Goal: Communication & Community: Connect with others

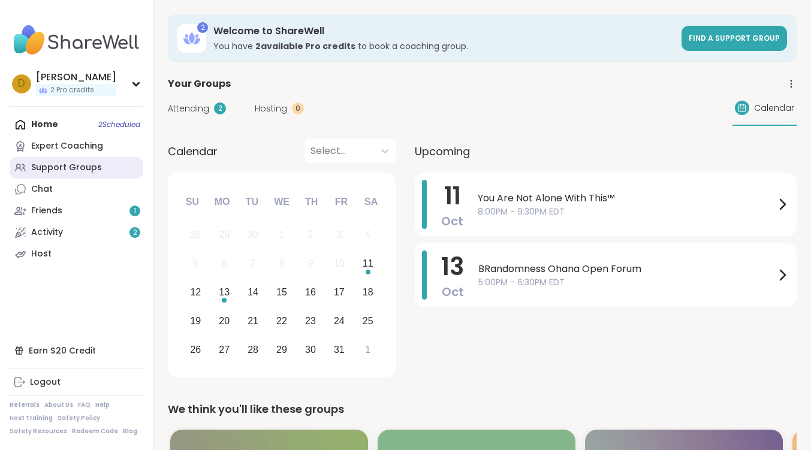
click at [71, 170] on div "Support Groups" at bounding box center [66, 168] width 71 height 12
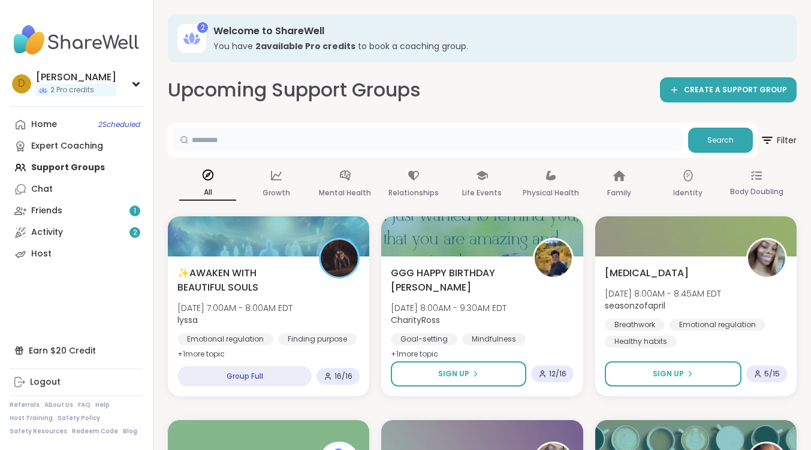
click at [327, 140] on input "text" at bounding box center [428, 140] width 510 height 24
type input "*******"
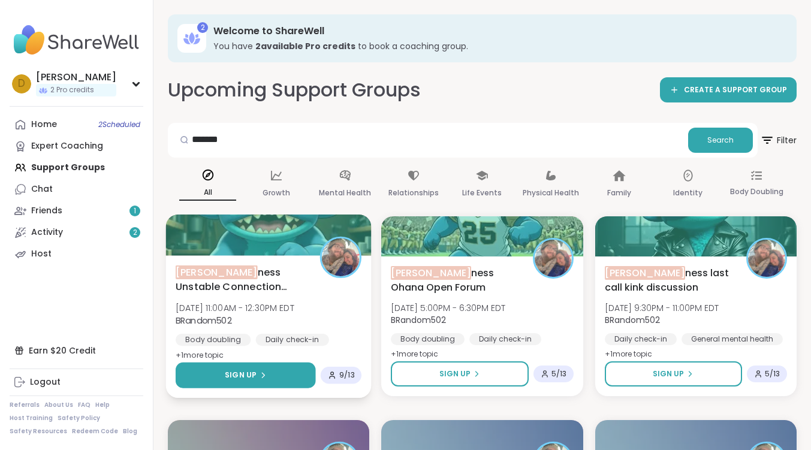
click at [258, 380] on div "Sign Up" at bounding box center [245, 375] width 41 height 11
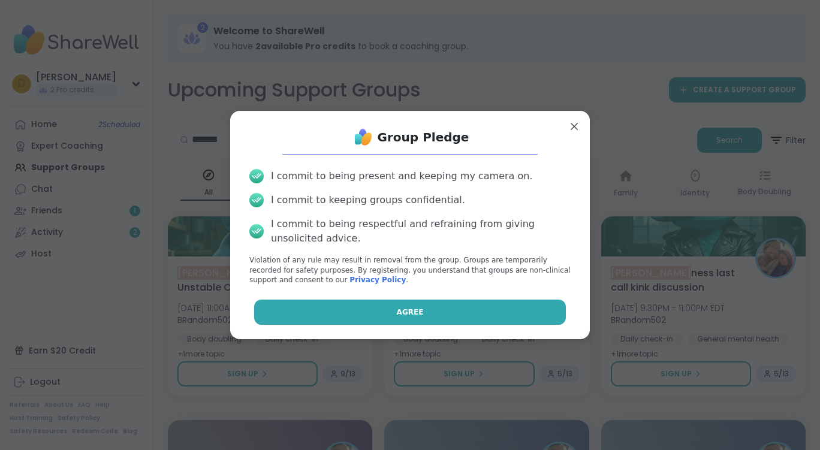
click at [405, 320] on button "Agree" at bounding box center [410, 312] width 312 height 25
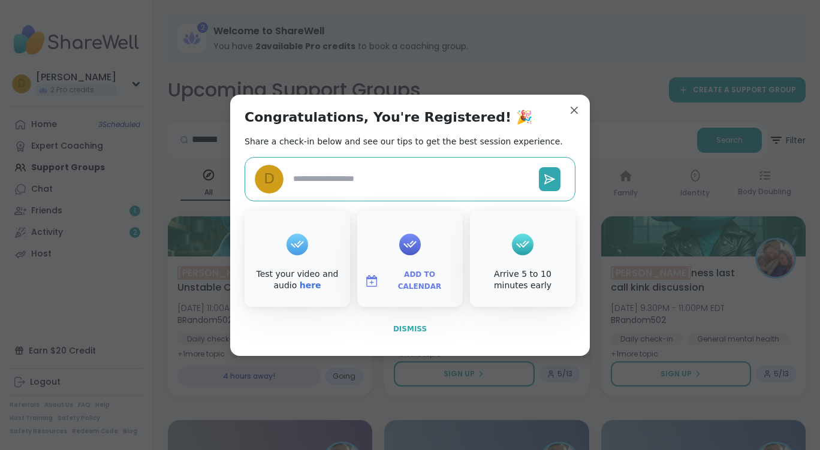
click at [413, 331] on span "Dismiss" at bounding box center [410, 329] width 34 height 8
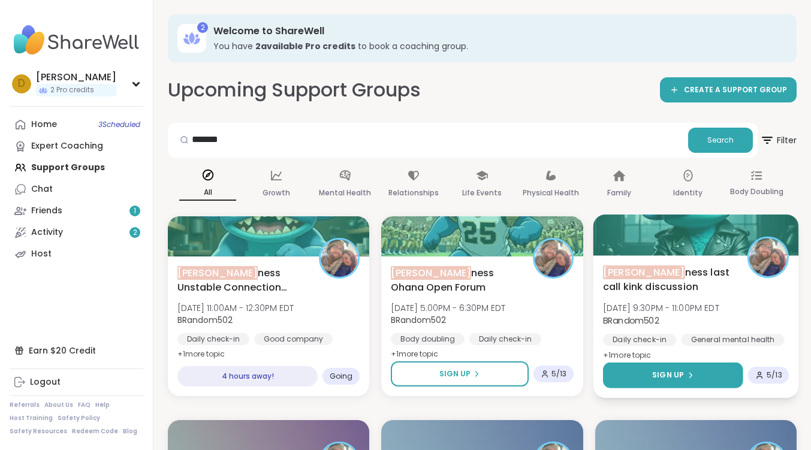
click at [660, 384] on button "Sign Up" at bounding box center [673, 375] width 140 height 26
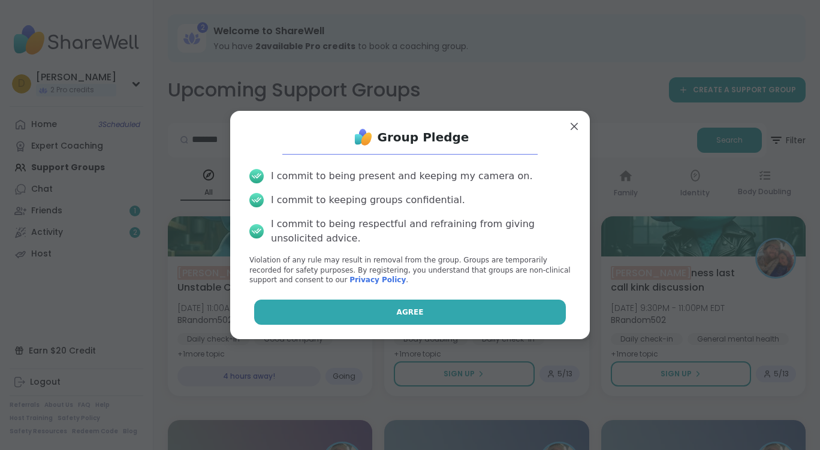
click at [445, 310] on button "Agree" at bounding box center [410, 312] width 312 height 25
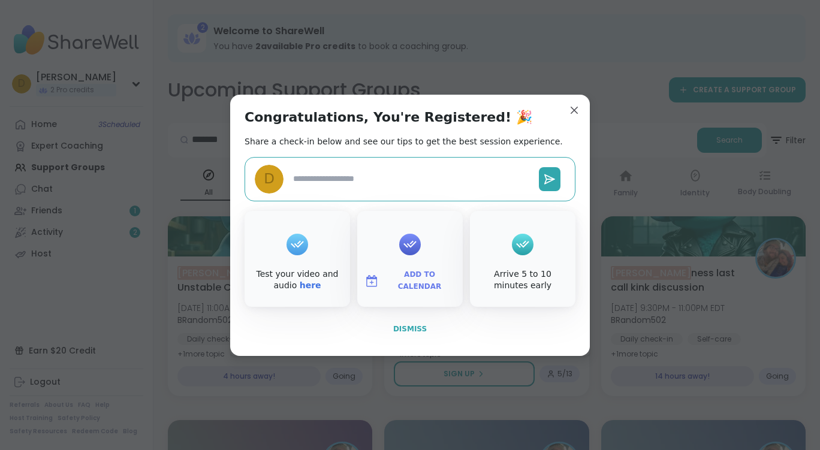
type textarea "*"
click at [418, 325] on span "Dismiss" at bounding box center [410, 329] width 34 height 8
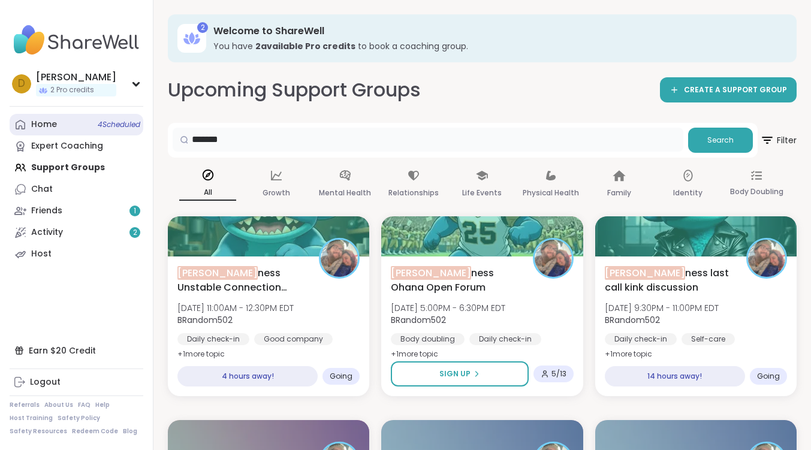
drag, startPoint x: 266, startPoint y: 135, endPoint x: 140, endPoint y: 126, distance: 126.2
click at [49, 159] on div "Home 4 Scheduled Expert Coaching Support Groups Chat Friends 1 Activity 2 Host" at bounding box center [77, 189] width 134 height 151
click at [47, 165] on div "Home 4 Scheduled Expert Coaching Support Groups Chat Friends 1 Activity 2 Host" at bounding box center [77, 189] width 134 height 151
click at [56, 177] on div "Home 4 Scheduled Expert Coaching Support Groups Chat Friends 1 Activity 2 Host" at bounding box center [77, 189] width 134 height 151
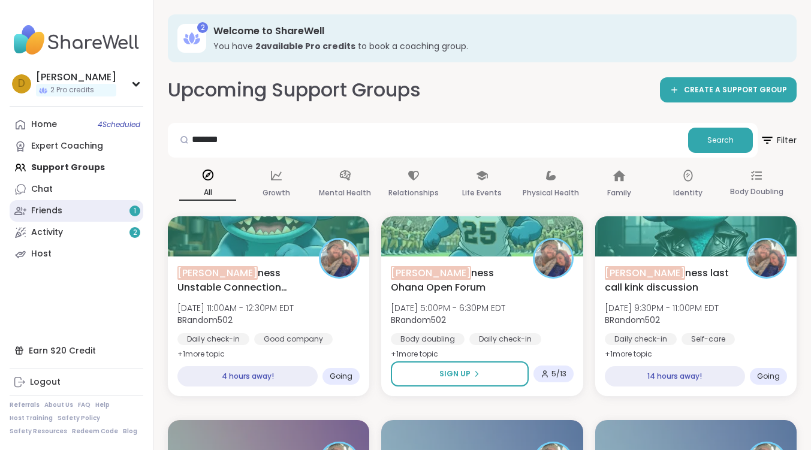
click at [71, 213] on link "Friends 1" at bounding box center [77, 211] width 134 height 22
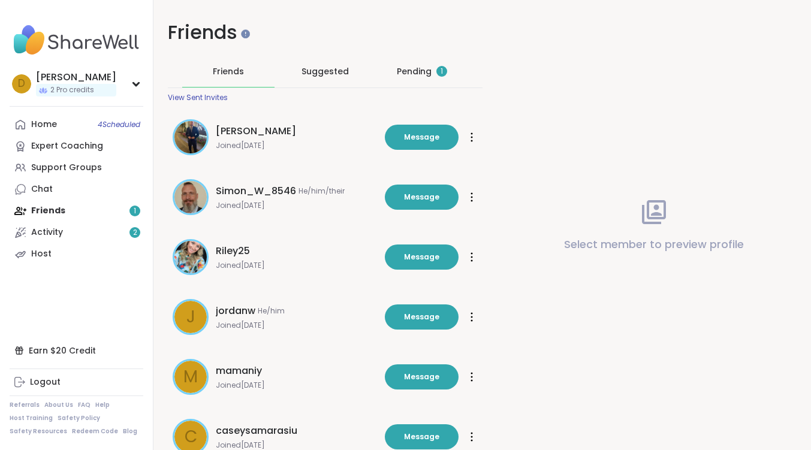
click at [424, 81] on div "Pending 1" at bounding box center [422, 71] width 92 height 31
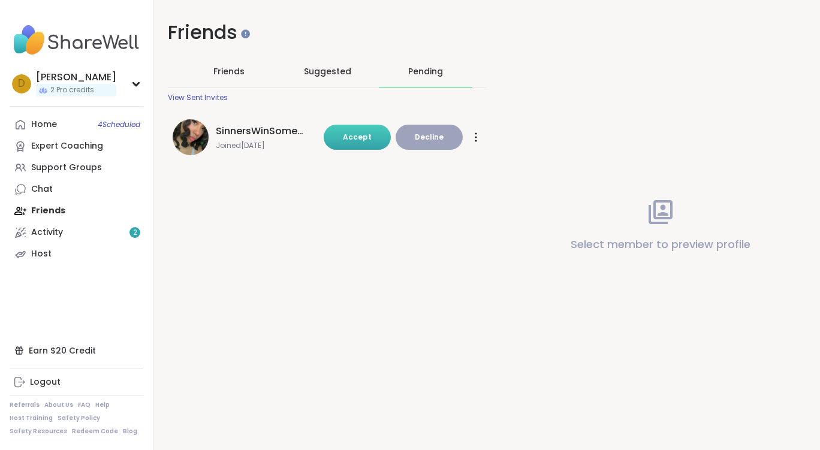
click at [372, 135] on button "Accept" at bounding box center [357, 137] width 67 height 25
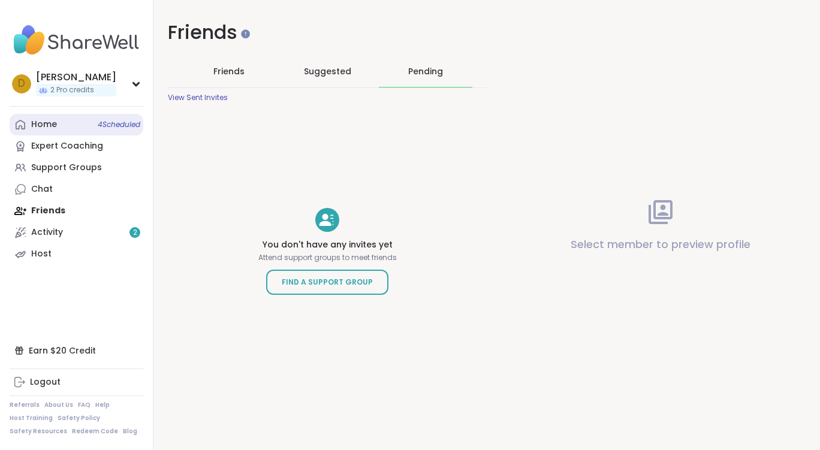
click at [44, 127] on div "Home 4 Scheduled" at bounding box center [44, 125] width 26 height 12
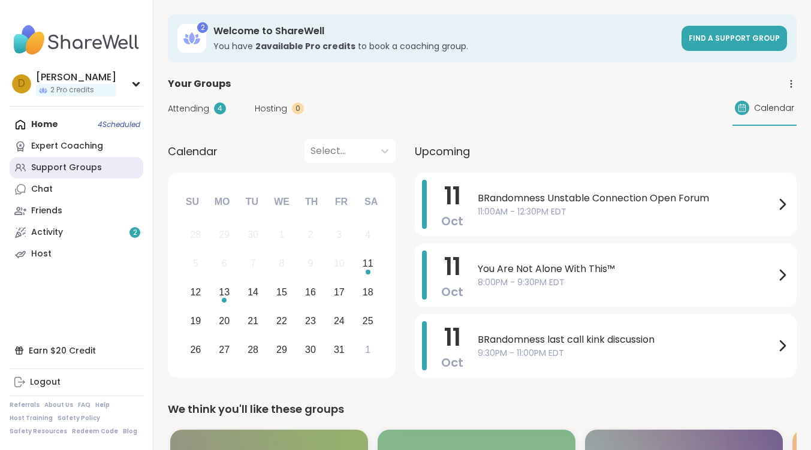
click at [100, 166] on link "Support Groups" at bounding box center [77, 168] width 134 height 22
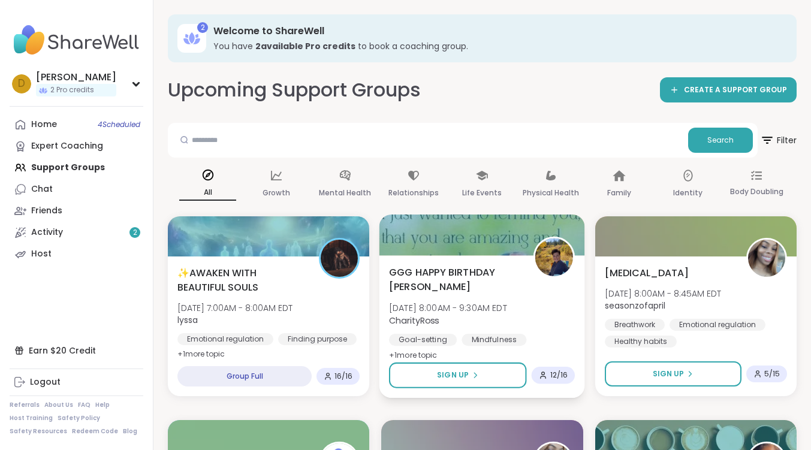
click at [430, 270] on span "GGG HAPPY BIRTHDAY [PERSON_NAME]" at bounding box center [454, 279] width 131 height 29
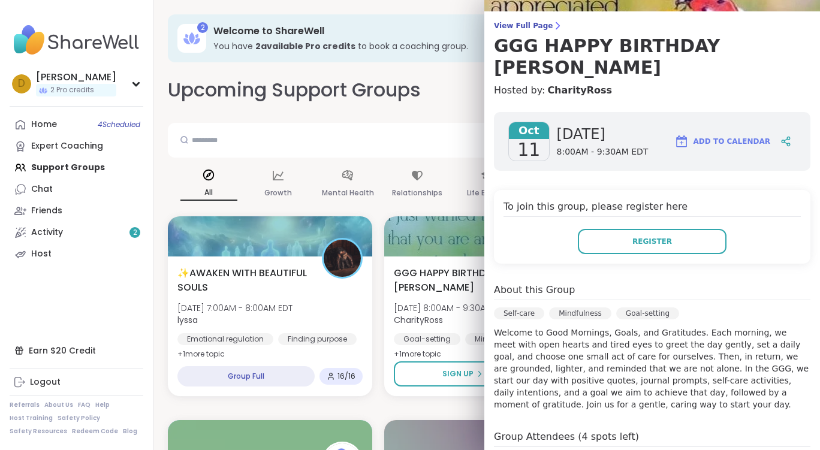
scroll to position [120, 0]
